Goal: Information Seeking & Learning: Learn about a topic

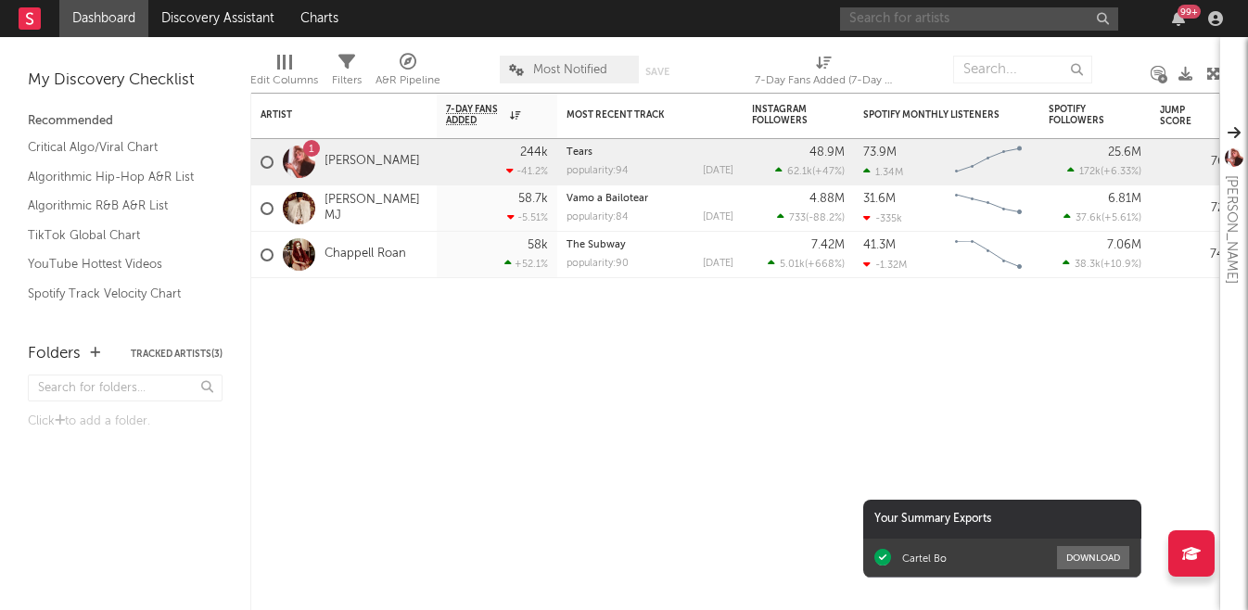
click at [972, 15] on input "text" at bounding box center [979, 18] width 278 height 23
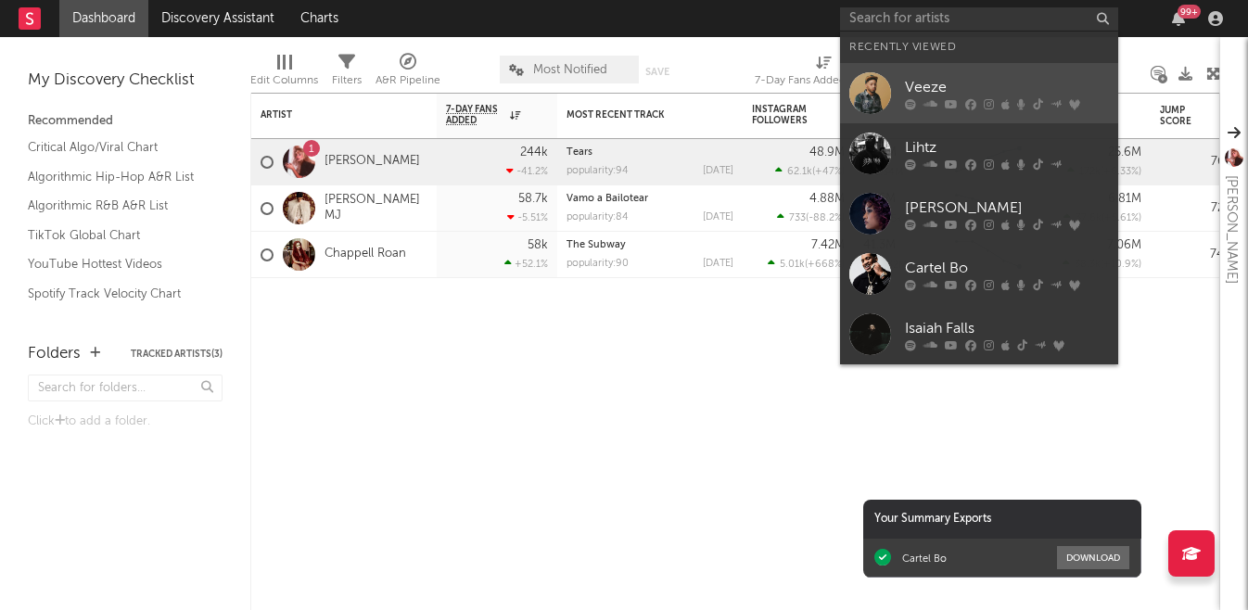
click at [938, 88] on div "Veeze" at bounding box center [1007, 87] width 204 height 22
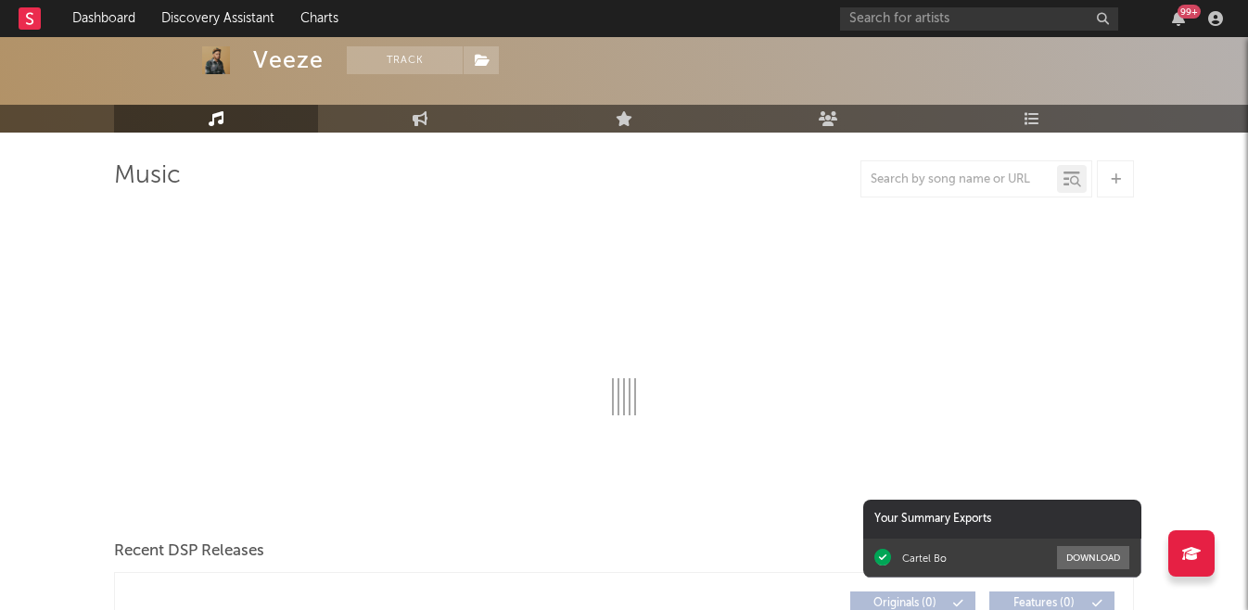
scroll to position [129, 0]
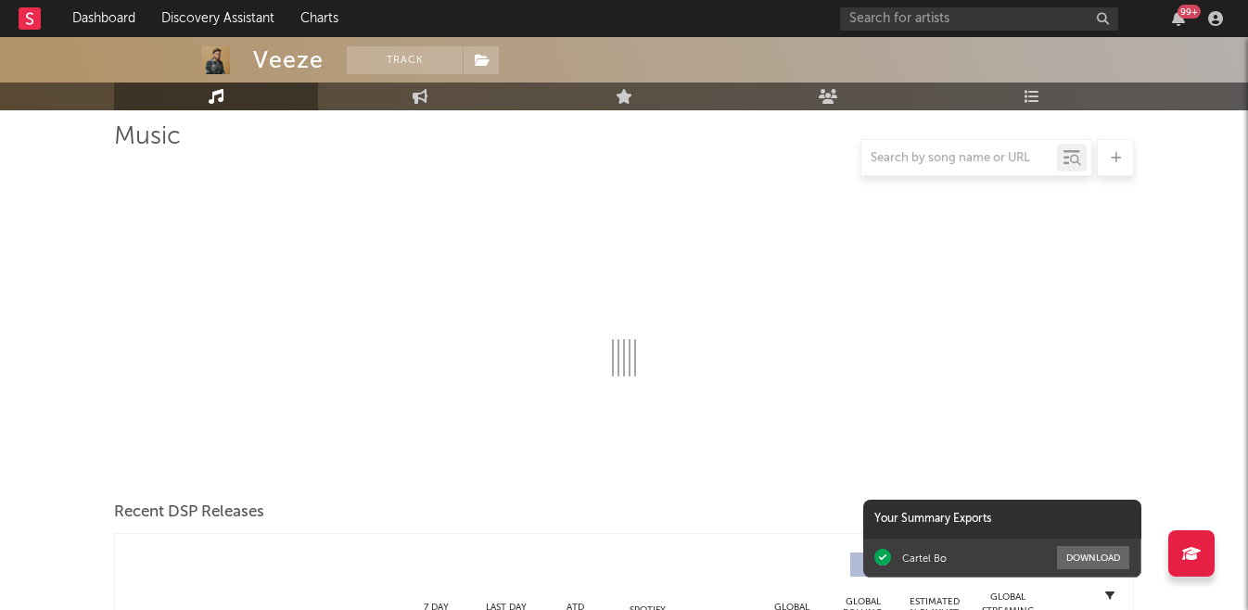
select select "6m"
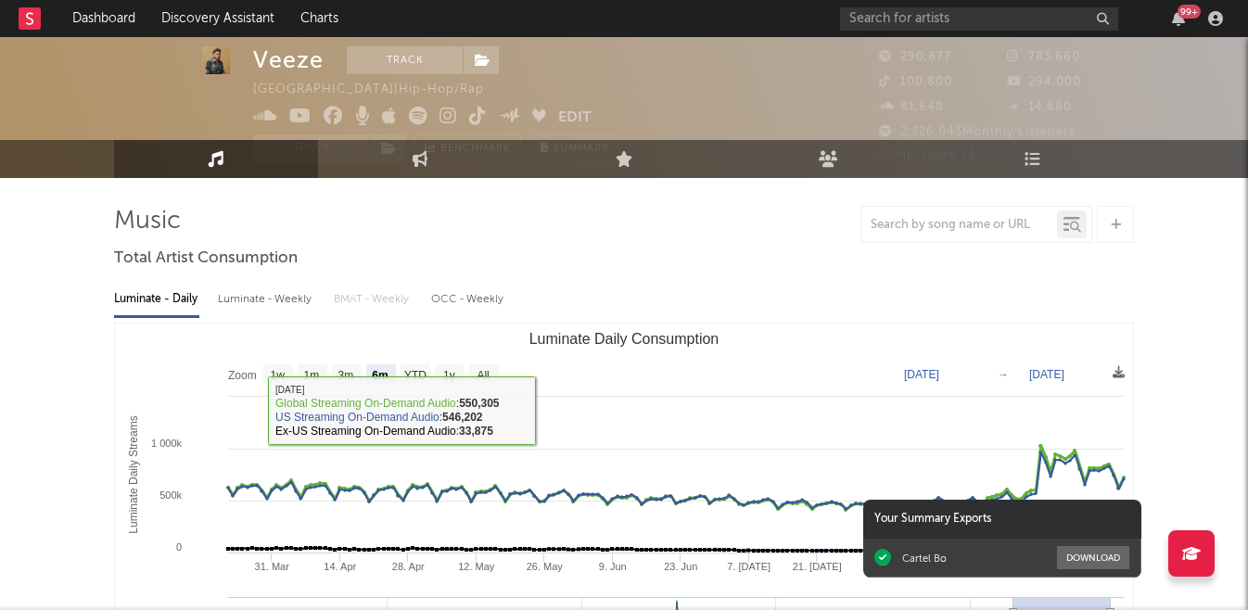
scroll to position [0, 0]
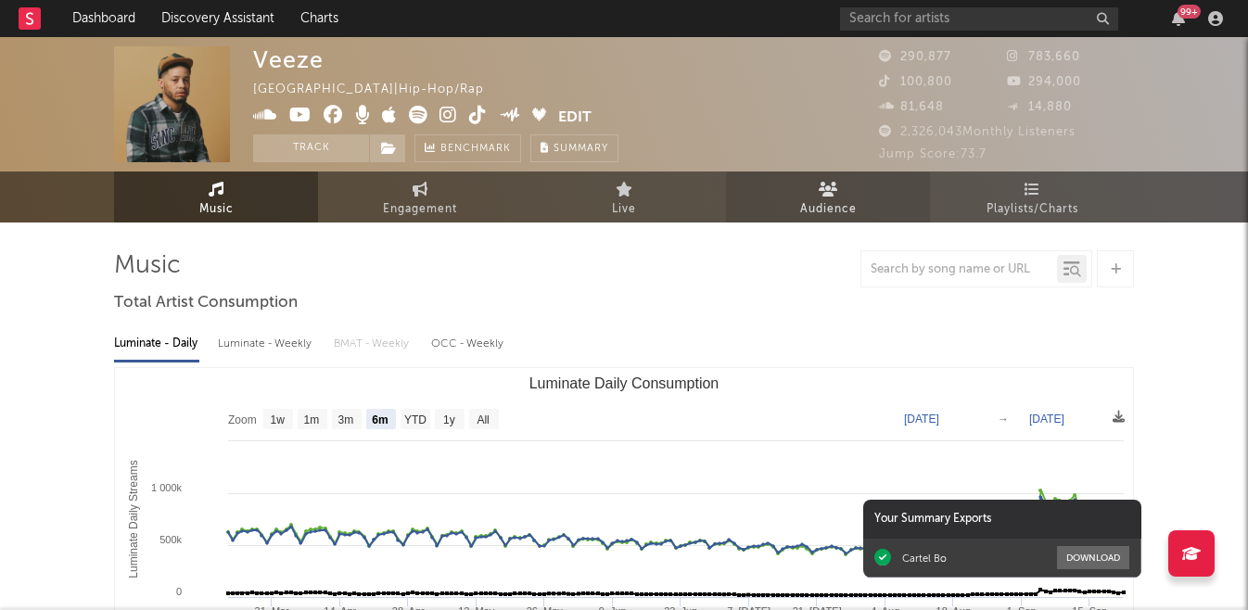
click at [824, 215] on span "Audience" at bounding box center [828, 209] width 57 height 22
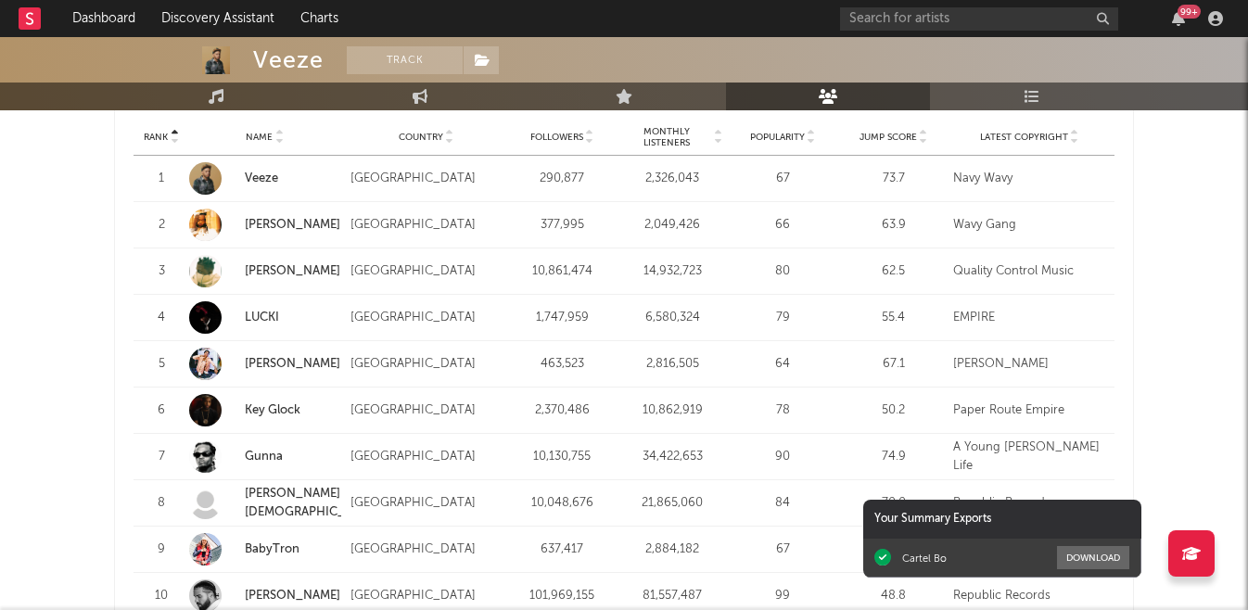
scroll to position [1840, 0]
